Goal: Participate in discussion: Engage in conversation with other users on a specific topic

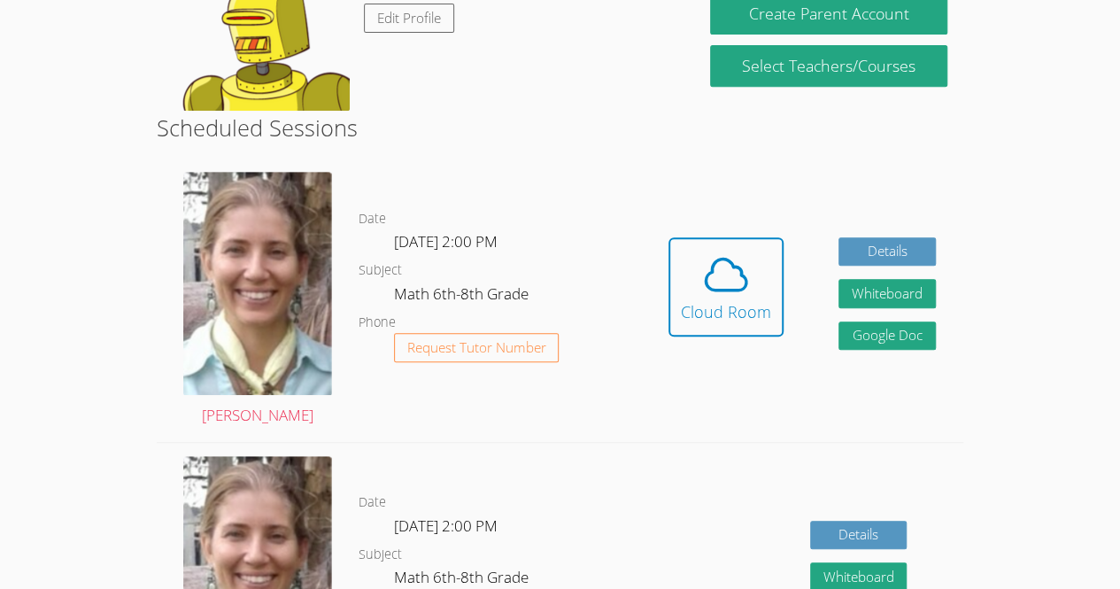
scroll to position [358, 0]
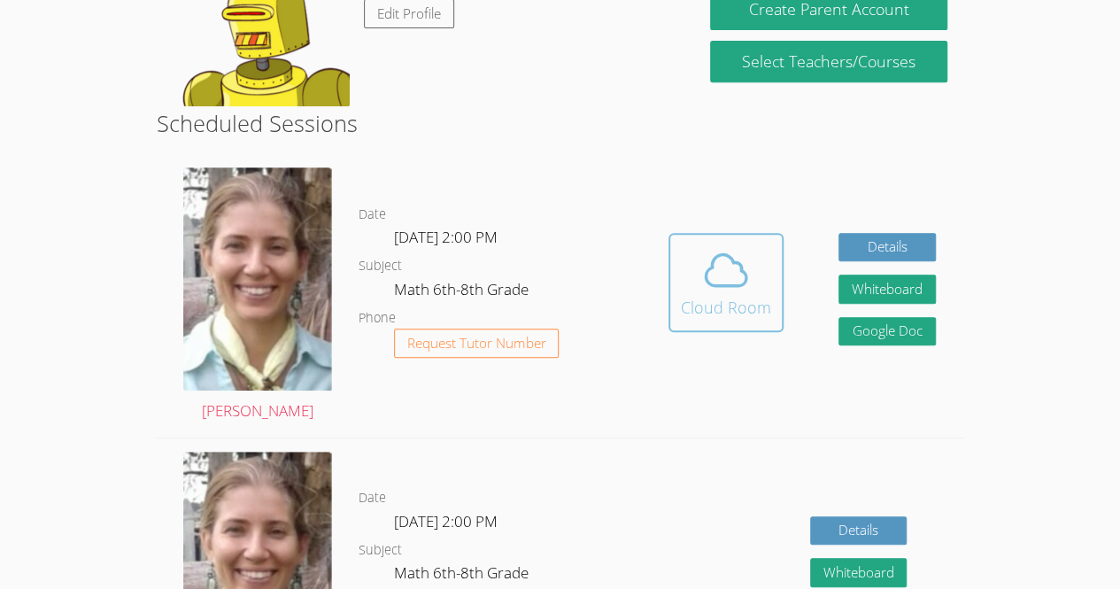
click at [760, 282] on span at bounding box center [726, 270] width 90 height 50
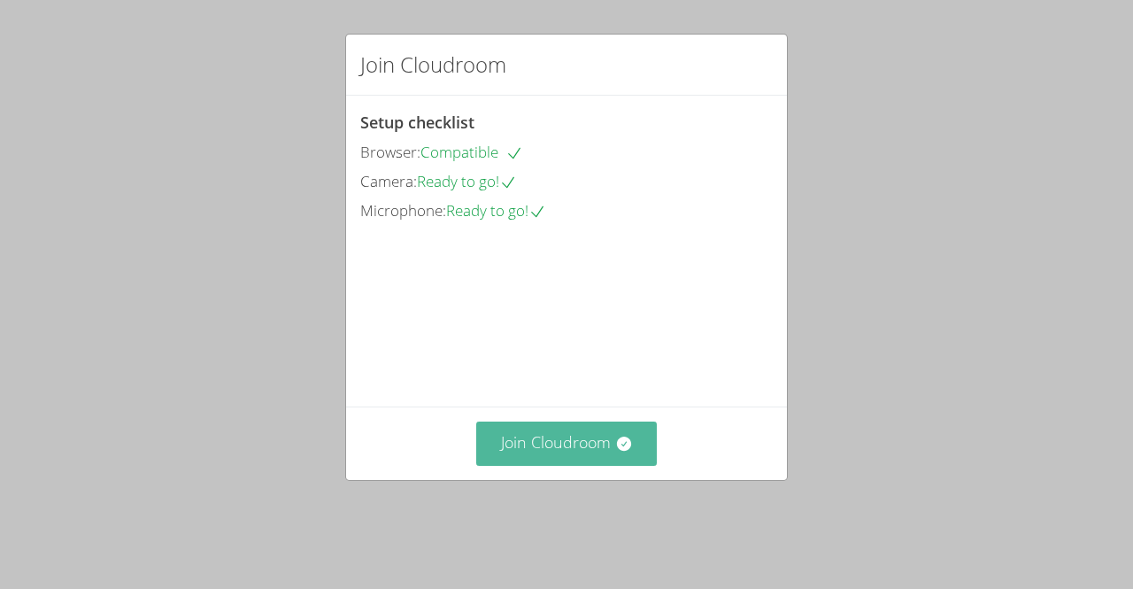
click at [553, 454] on button "Join Cloudroom" at bounding box center [567, 443] width 182 height 43
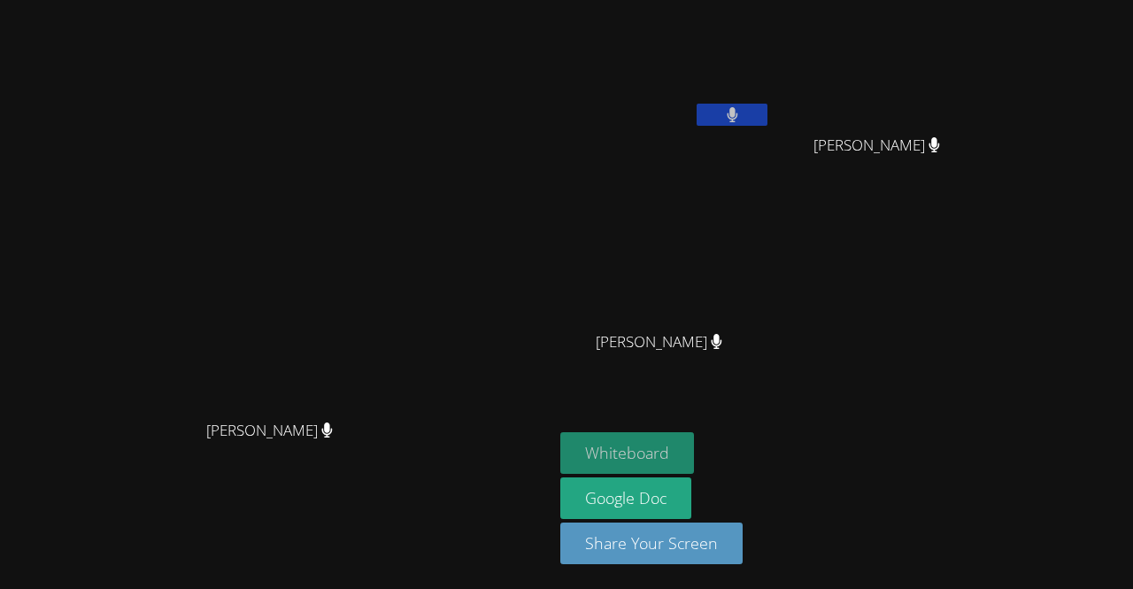
click at [694, 438] on button "Whiteboard" at bounding box center [628, 453] width 134 height 42
click at [739, 114] on icon at bounding box center [733, 114] width 12 height 15
click at [742, 114] on icon at bounding box center [732, 114] width 19 height 15
click at [739, 114] on icon at bounding box center [733, 114] width 12 height 15
click at [742, 114] on icon at bounding box center [732, 114] width 19 height 15
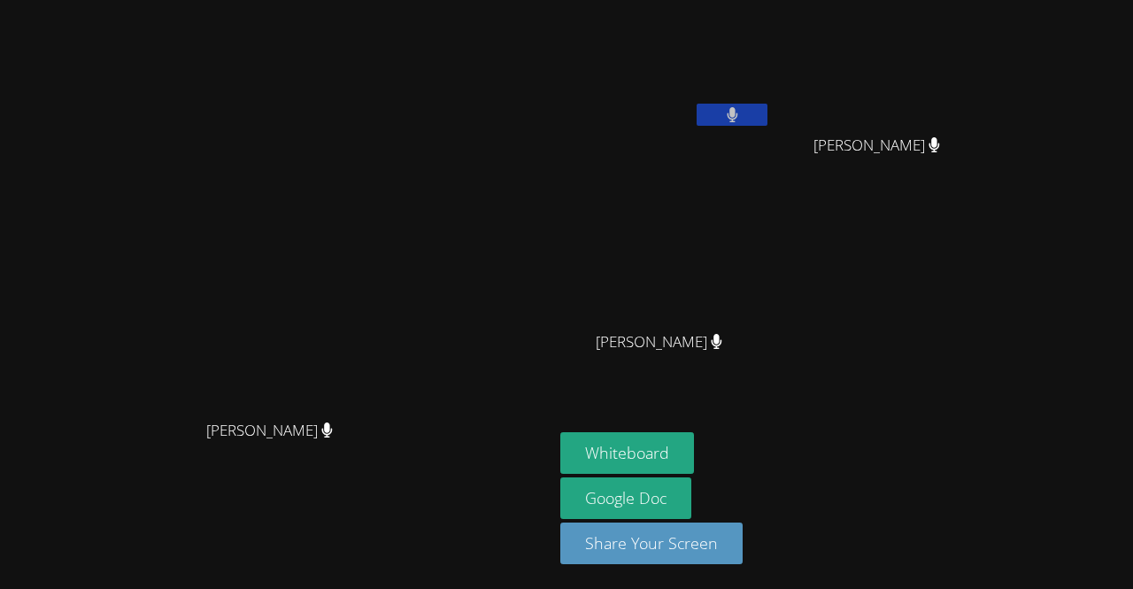
click at [739, 114] on icon at bounding box center [733, 114] width 12 height 15
click at [739, 112] on icon at bounding box center [733, 114] width 12 height 15
click at [742, 111] on icon at bounding box center [732, 114] width 19 height 15
click at [771, 26] on video at bounding box center [666, 66] width 211 height 119
click at [768, 115] on button at bounding box center [732, 115] width 71 height 22
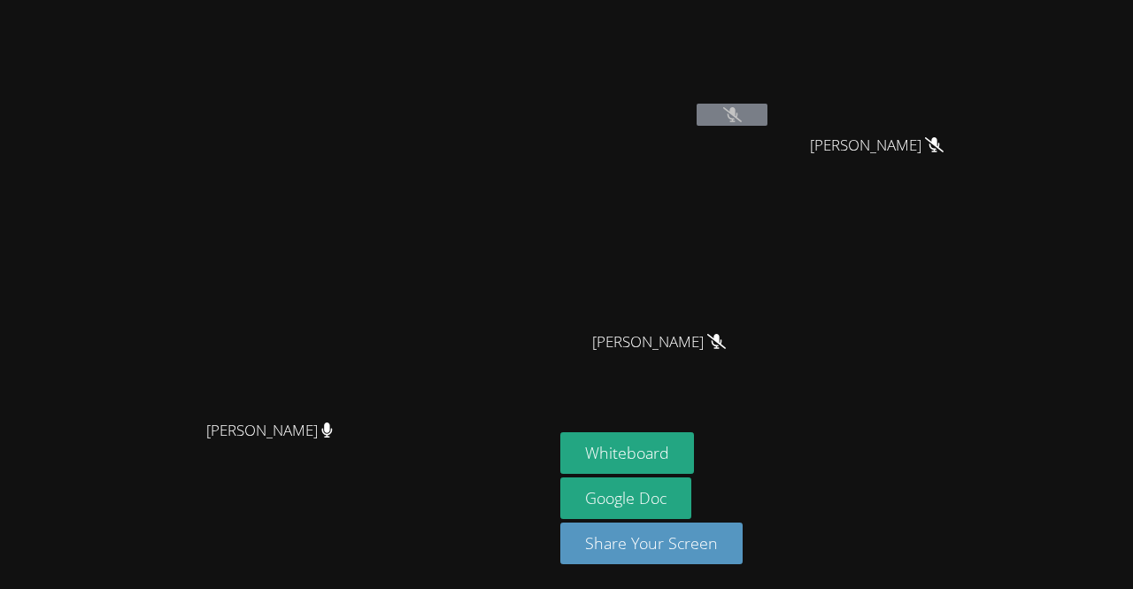
click at [771, 79] on video at bounding box center [666, 66] width 211 height 119
click at [771, 71] on video at bounding box center [666, 66] width 211 height 119
click at [767, 60] on video at bounding box center [666, 66] width 211 height 119
click at [771, 51] on video at bounding box center [666, 66] width 211 height 119
click at [768, 118] on button at bounding box center [732, 115] width 71 height 22
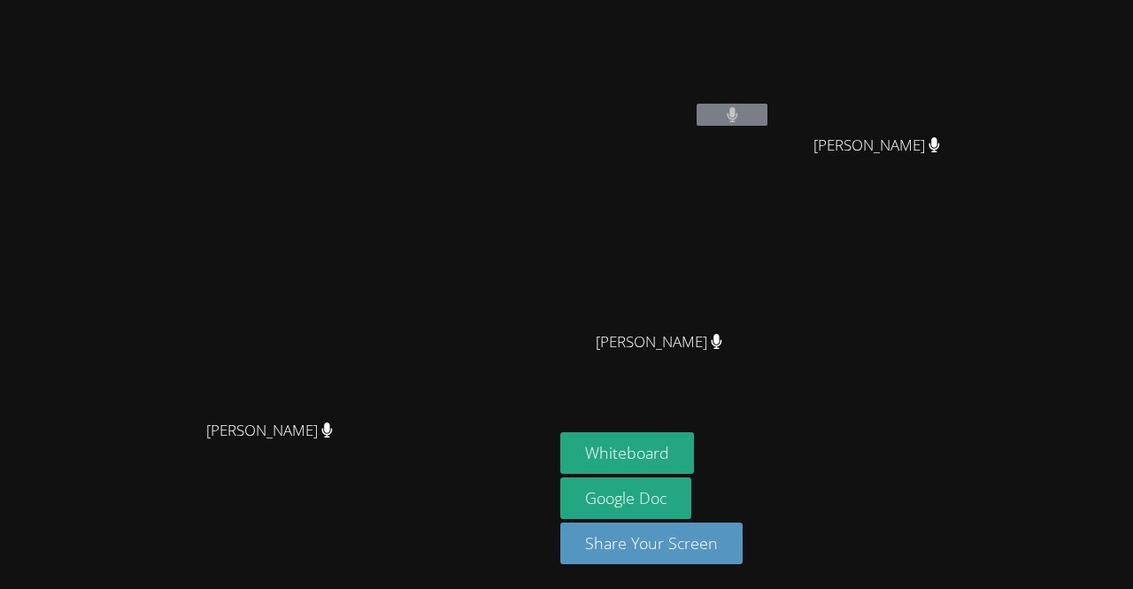
click at [768, 112] on button at bounding box center [732, 115] width 71 height 22
click at [768, 118] on button at bounding box center [732, 115] width 71 height 22
click at [771, 287] on video at bounding box center [666, 263] width 211 height 119
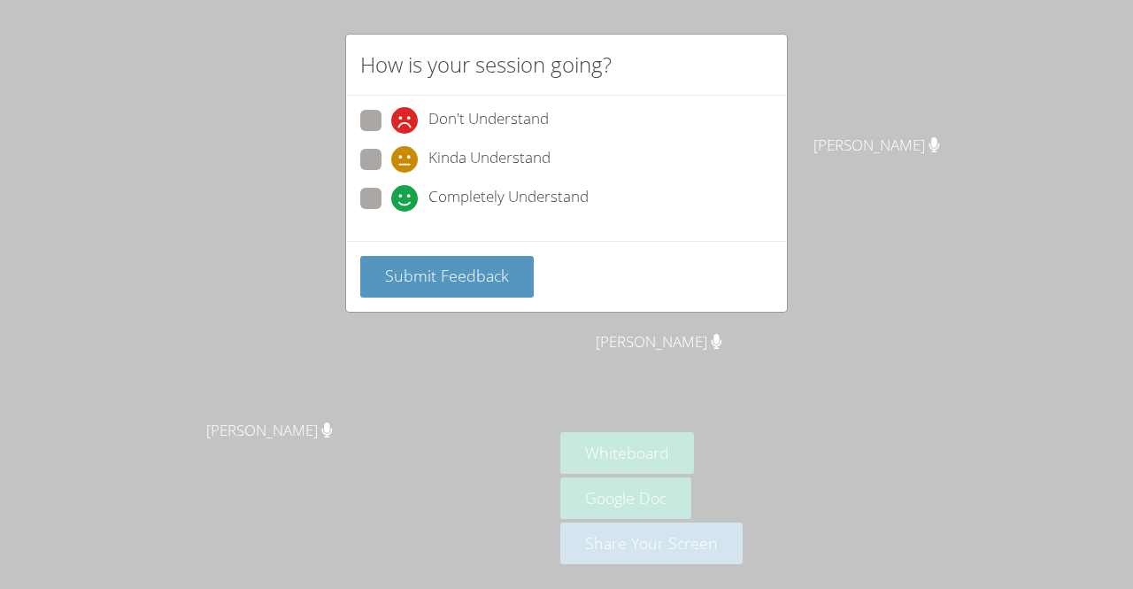
click at [391, 212] on span at bounding box center [391, 212] width 0 height 0
click at [391, 188] on input "Completely Understand" at bounding box center [398, 195] width 15 height 15
radio input "true"
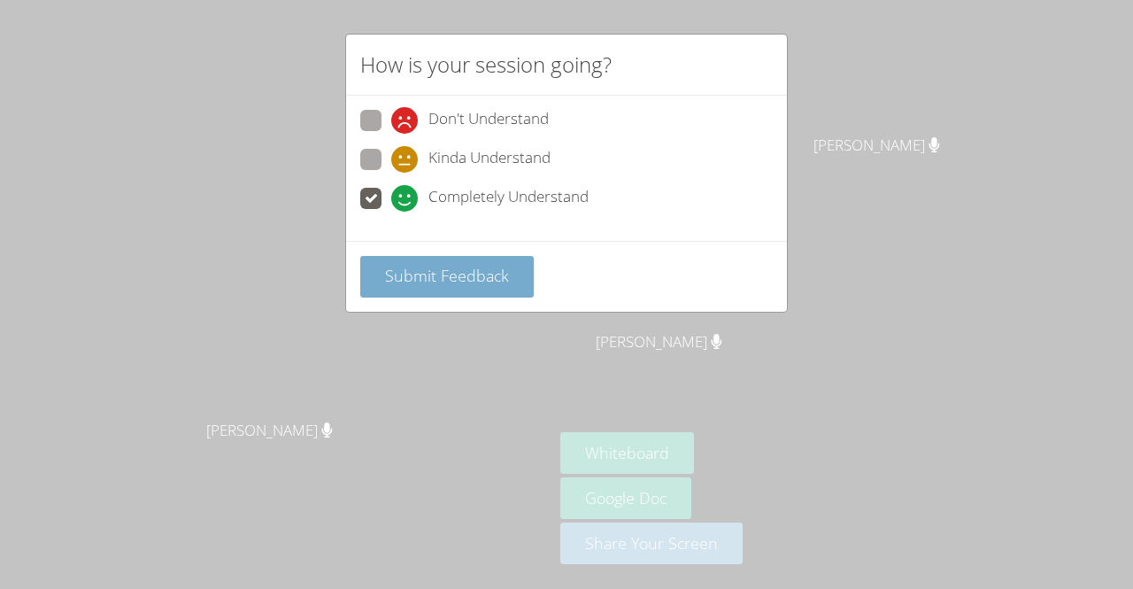
click at [457, 270] on span "Submit Feedback" at bounding box center [447, 275] width 124 height 21
